Goal: Use online tool/utility

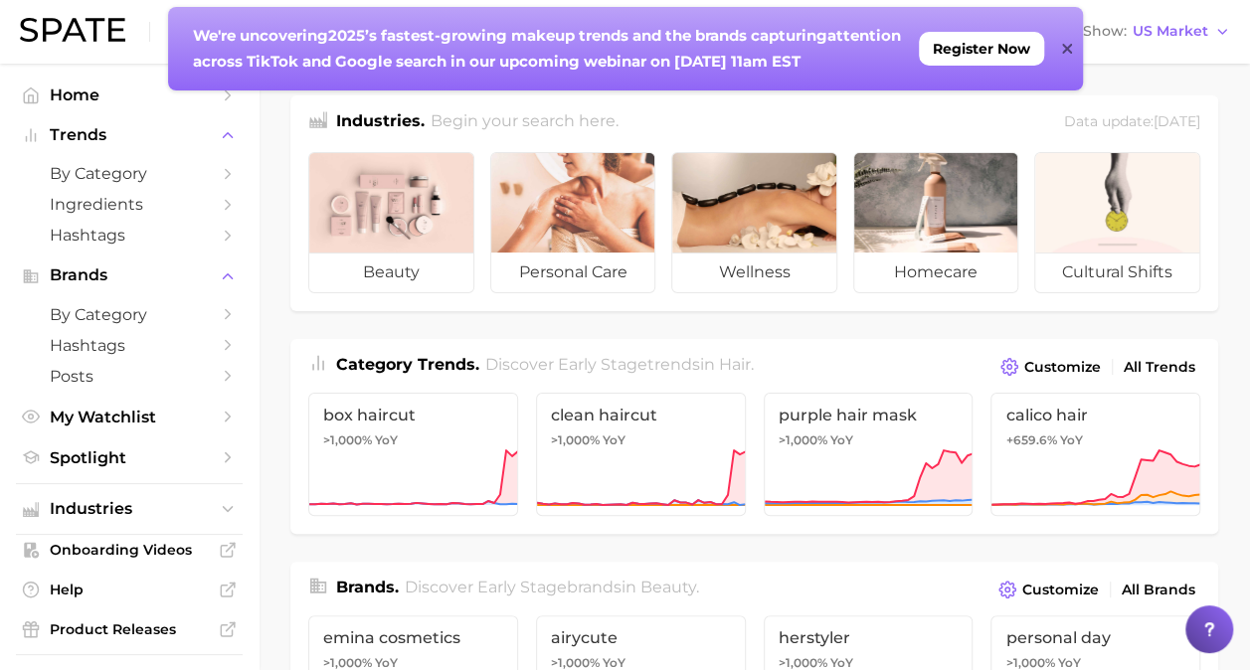
click at [1070, 50] on icon at bounding box center [1067, 49] width 10 height 16
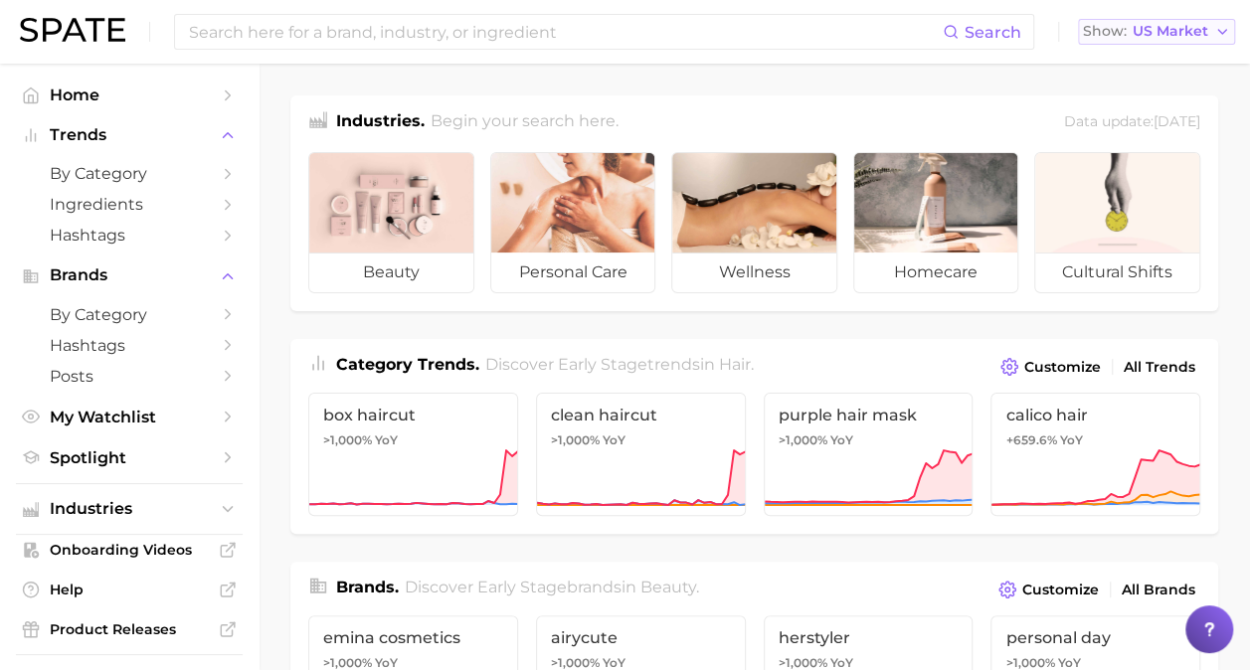
click at [1131, 24] on button "Show US Market" at bounding box center [1156, 32] width 157 height 26
